Goal: Transaction & Acquisition: Subscribe to service/newsletter

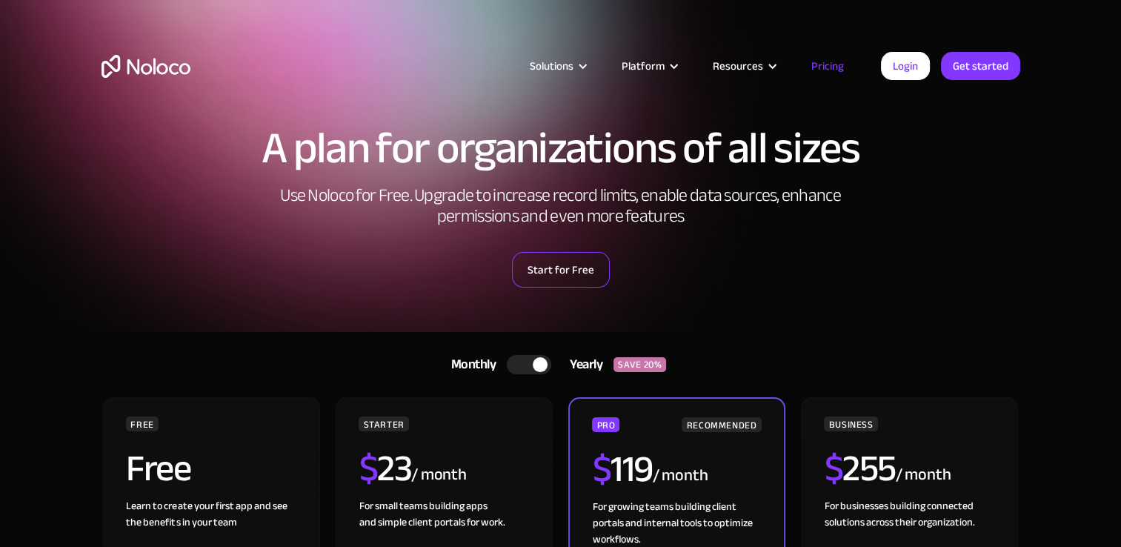
click at [554, 261] on link "Start for Free" at bounding box center [561, 270] width 98 height 36
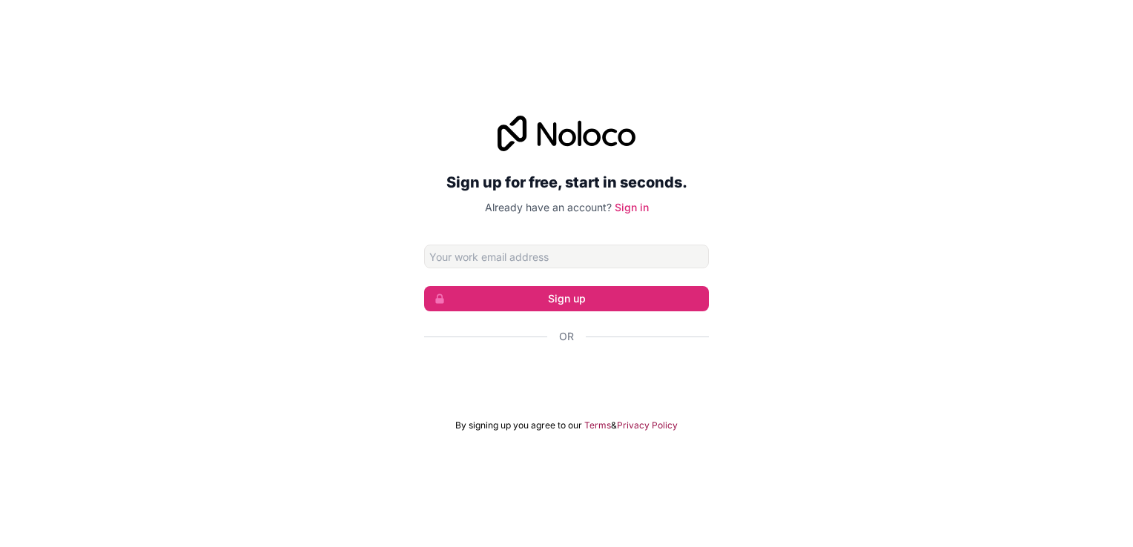
click at [595, 393] on div at bounding box center [566, 379] width 285 height 34
click at [741, 77] on div "Sign up for free, start in seconds. Already have an account? Sign in Sign up Or…" at bounding box center [566, 273] width 1133 height 547
click at [537, 301] on button "Sign up" at bounding box center [566, 298] width 285 height 25
